Goal: Navigation & Orientation: Understand site structure

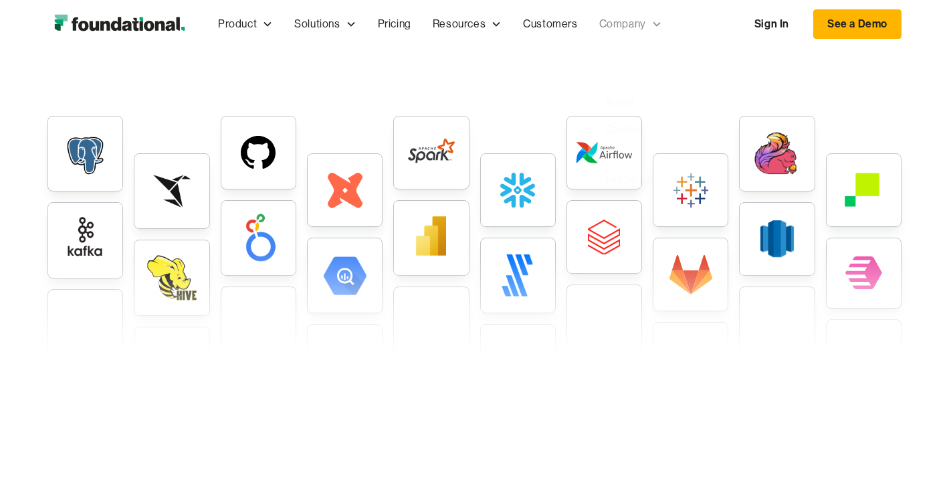
scroll to position [3351, 0]
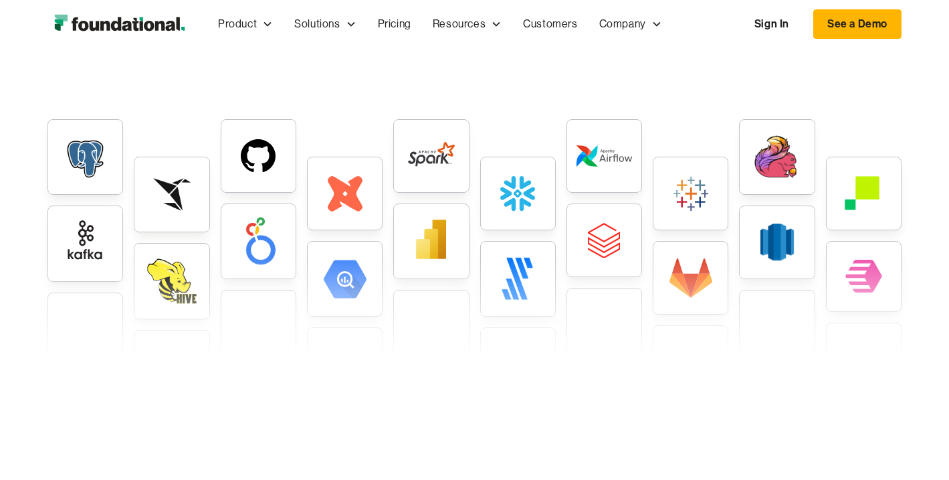
click at [135, 27] on img "home" at bounding box center [119, 24] width 144 height 27
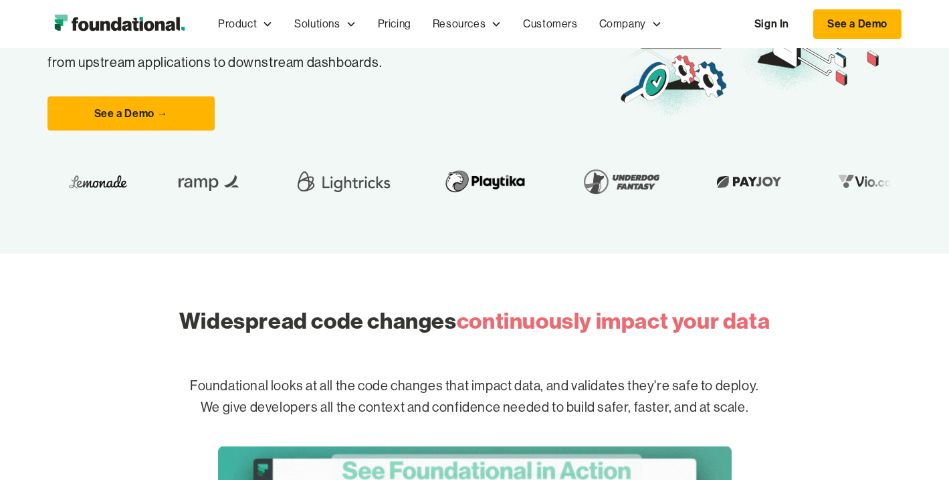
scroll to position [291, 0]
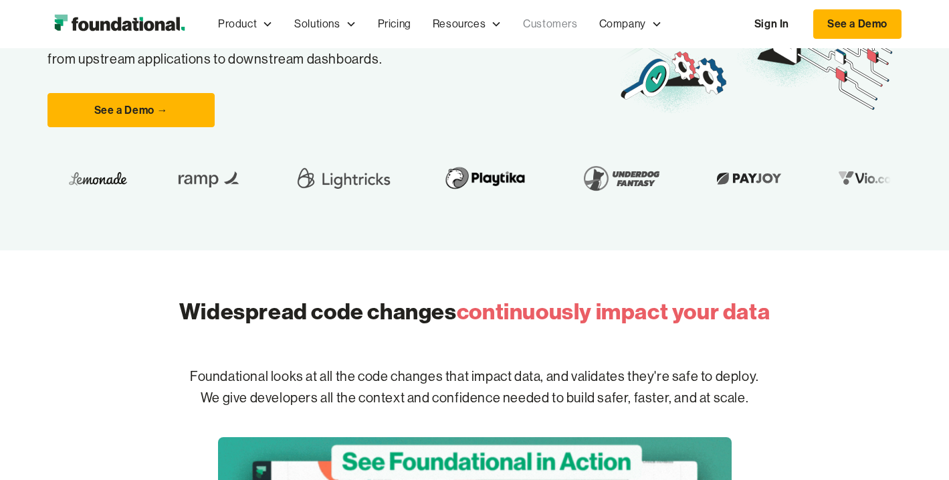
click at [538, 21] on link "Customers" at bounding box center [550, 24] width 76 height 44
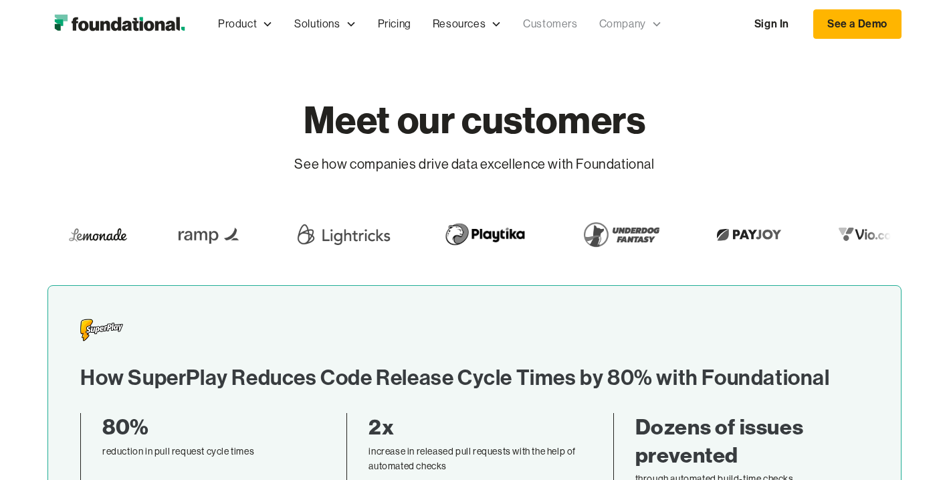
click at [652, 21] on icon at bounding box center [656, 24] width 11 height 11
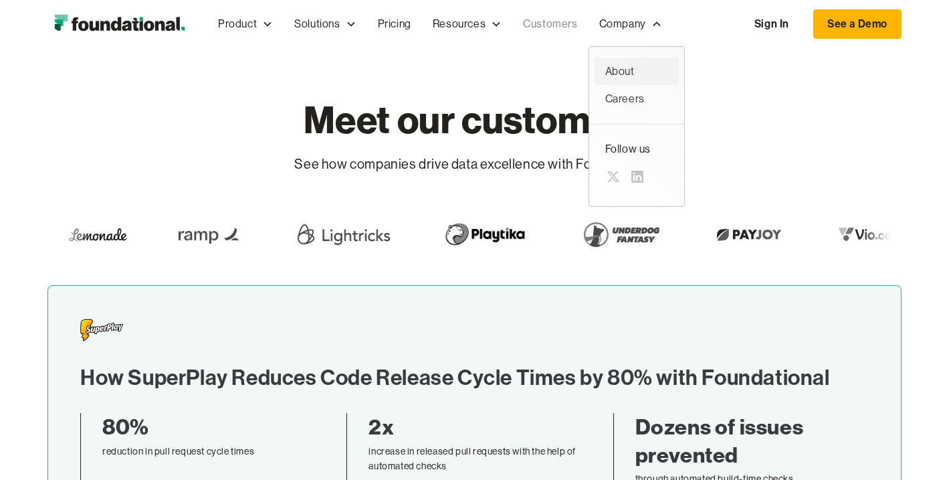
click at [632, 66] on div "About" at bounding box center [636, 71] width 63 height 17
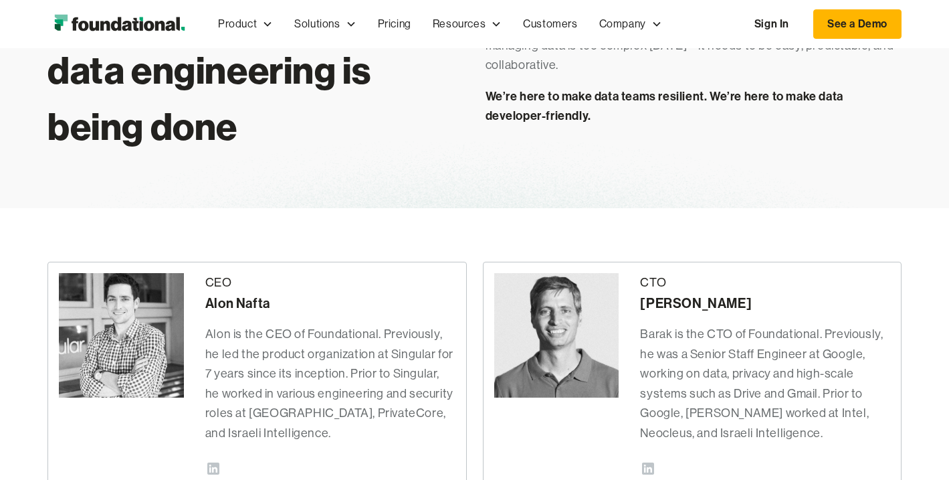
scroll to position [130, 0]
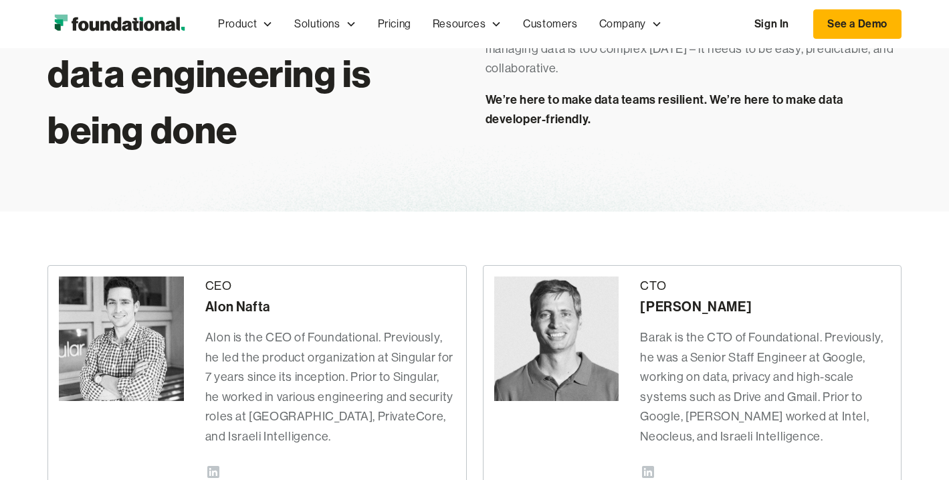
click at [946, 84] on div "About us We’re changing how data engineering is being done We started Foundatio…" at bounding box center [474, 64] width 949 height 293
click at [625, 99] on div "Careers" at bounding box center [636, 98] width 63 height 17
click at [730, 130] on div "We’re changing how data engineering is being done We started Foundational to br…" at bounding box center [474, 73] width 854 height 169
click at [616, 71] on div "About" at bounding box center [636, 71] width 63 height 17
